Goal: Task Accomplishment & Management: Manage account settings

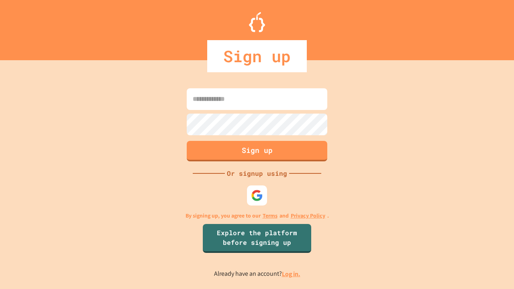
click at [292, 274] on link "Log in." at bounding box center [291, 274] width 18 height 8
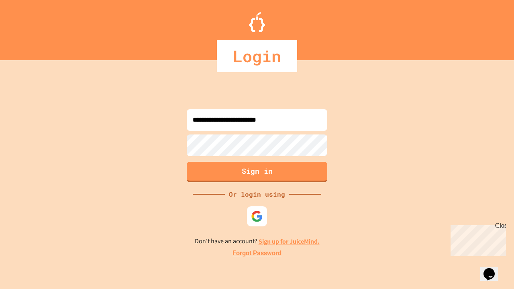
type input "**********"
